Goal: Find specific page/section: Find specific page/section

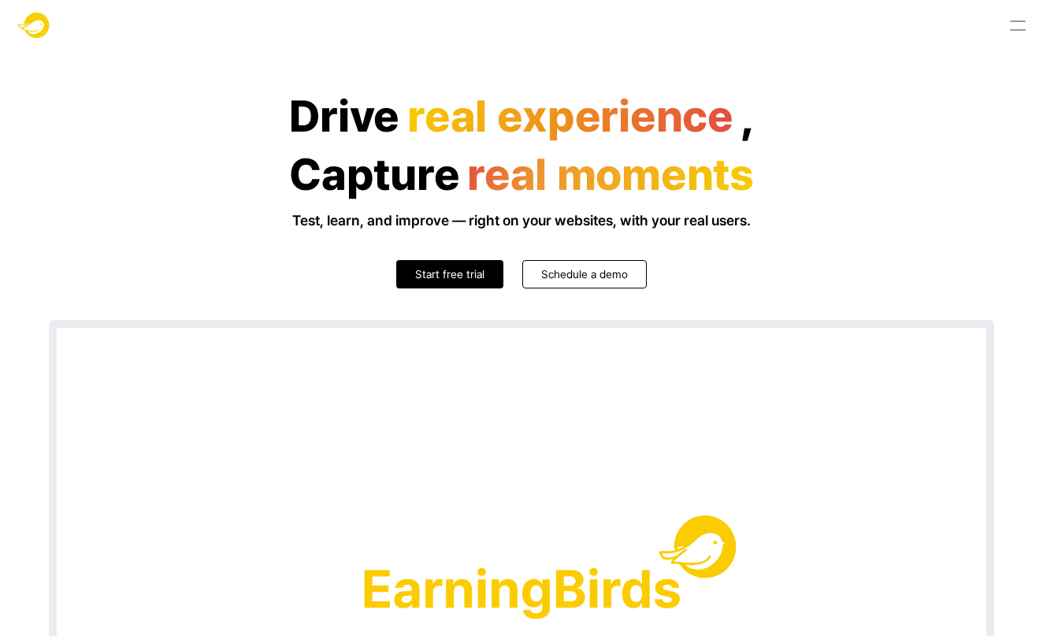
scroll to position [18, 1]
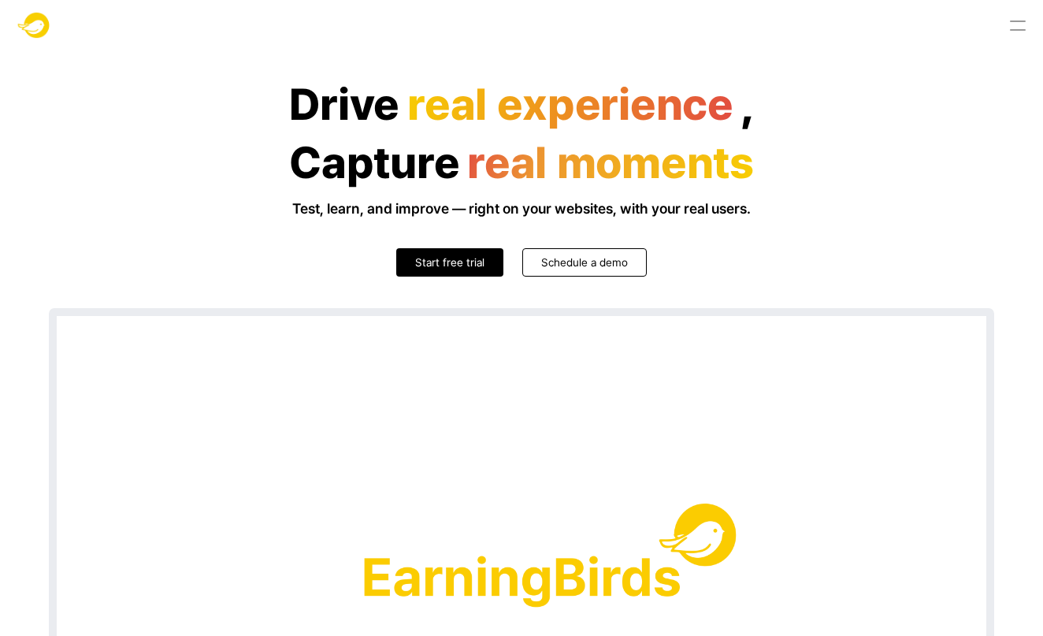
click at [579, 276] on link "Schedule a demo" at bounding box center [584, 262] width 125 height 28
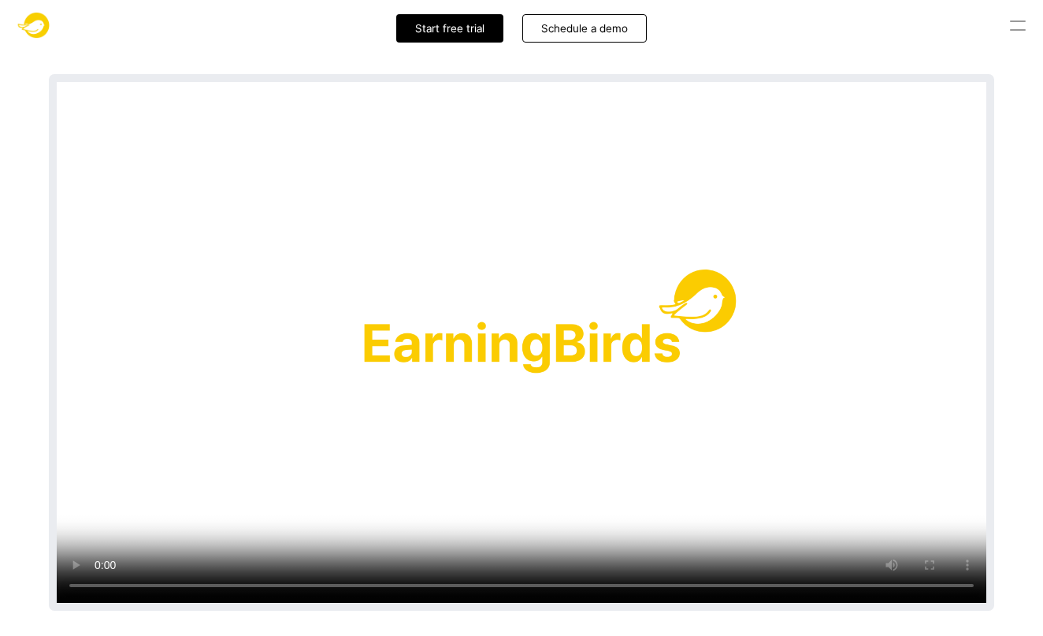
click at [503, 326] on video at bounding box center [522, 342] width 930 height 521
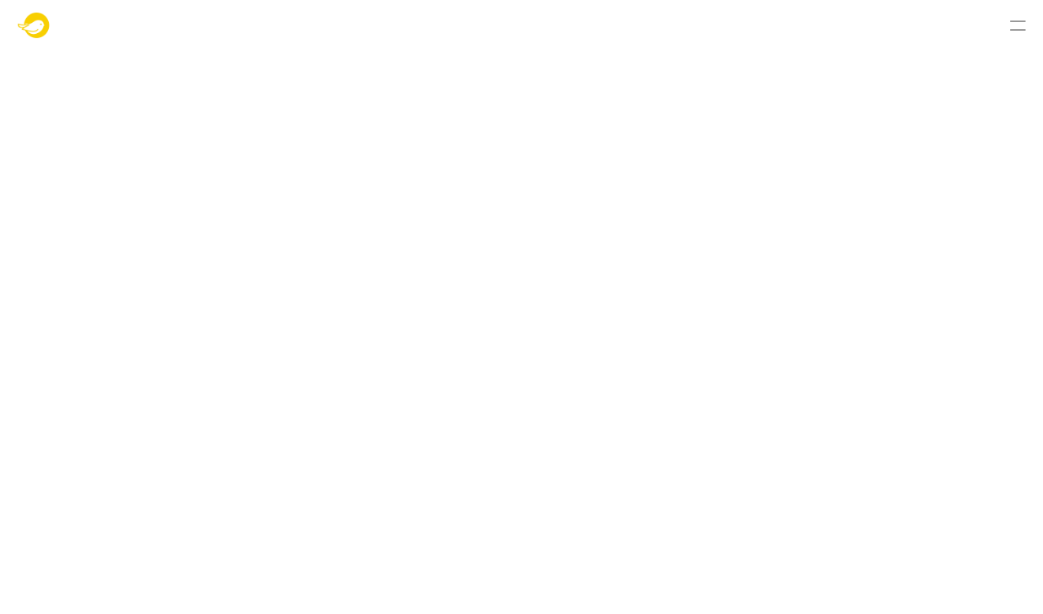
scroll to position [1898, 0]
